Goal: Information Seeking & Learning: Learn about a topic

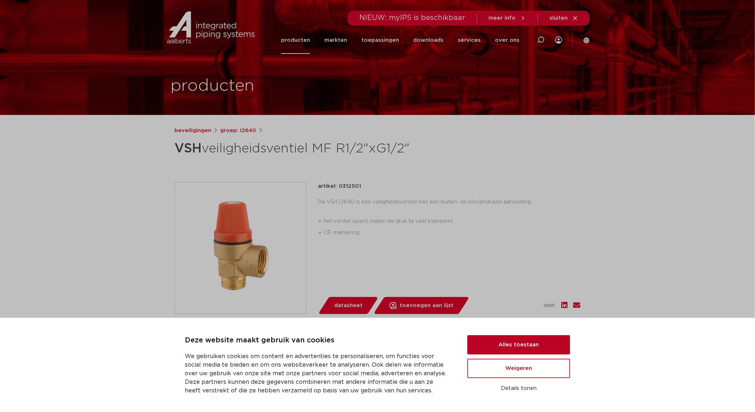
click at [539, 343] on button "Alles toestaan" at bounding box center [518, 344] width 103 height 19
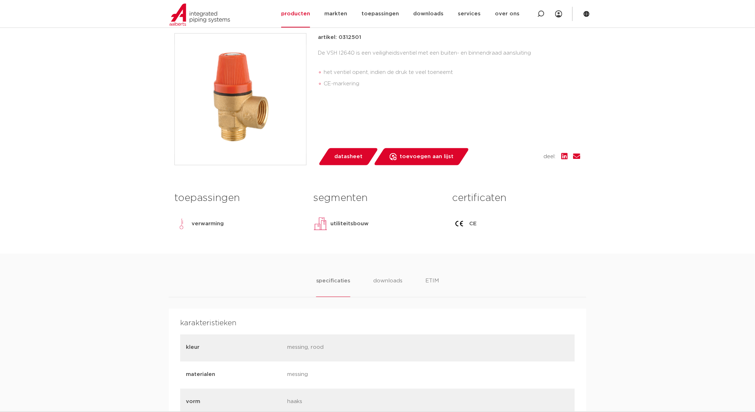
scroll to position [40, 0]
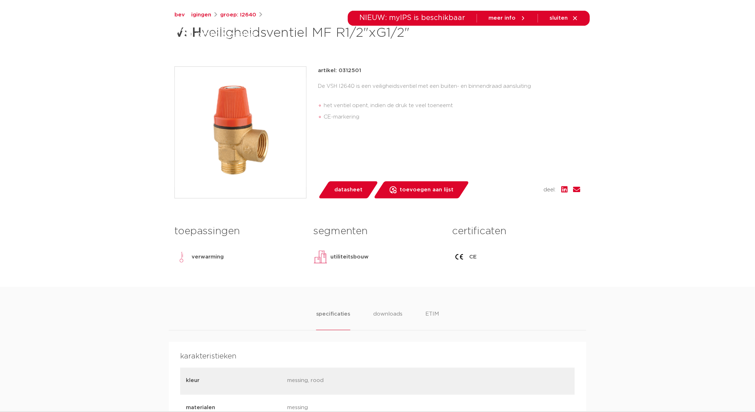
scroll to position [119, 0]
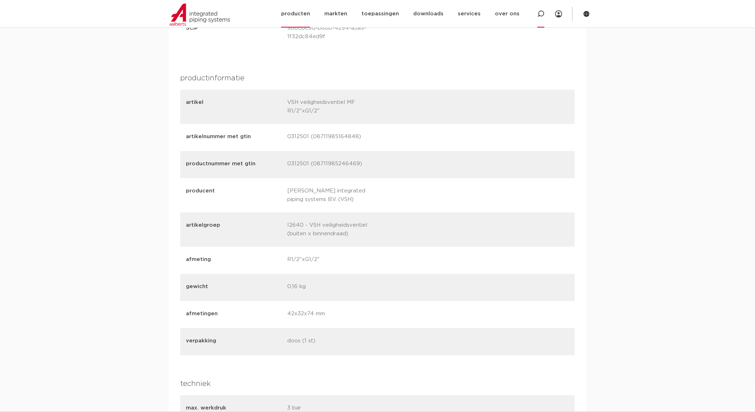
scroll to position [792, 0]
